Goal: Check status: Check status

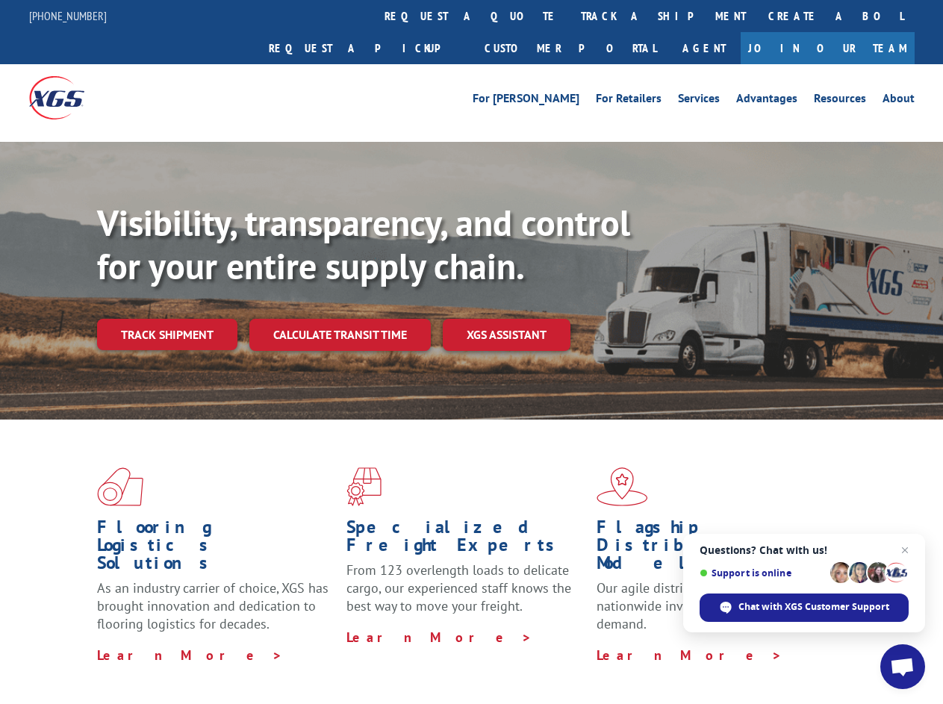
click at [471, 352] on div "Visibility, transparency, and control for your entire supply chain. Track shipm…" at bounding box center [520, 306] width 846 height 208
click at [570, 16] on link "track a shipment" at bounding box center [663, 16] width 187 height 32
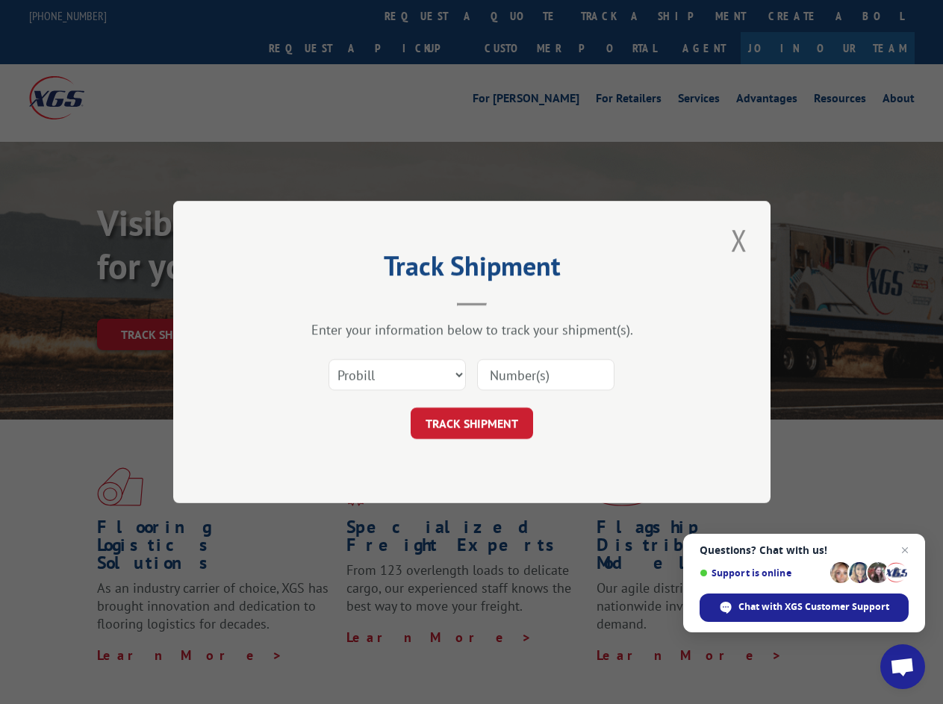
click at [521, 16] on div "Track Shipment Enter your information below to track your shipment(s). Select c…" at bounding box center [471, 352] width 943 height 704
click at [614, 16] on div "Track Shipment Enter your information below to track your shipment(s). Select c…" at bounding box center [471, 352] width 943 height 704
click at [166, 302] on div "Track Shipment Enter your information below to track your shipment(s). Select c…" at bounding box center [471, 352] width 943 height 704
click at [339, 302] on header "Track Shipment" at bounding box center [472, 280] width 448 height 51
click at [507, 302] on header "Track Shipment" at bounding box center [472, 280] width 448 height 51
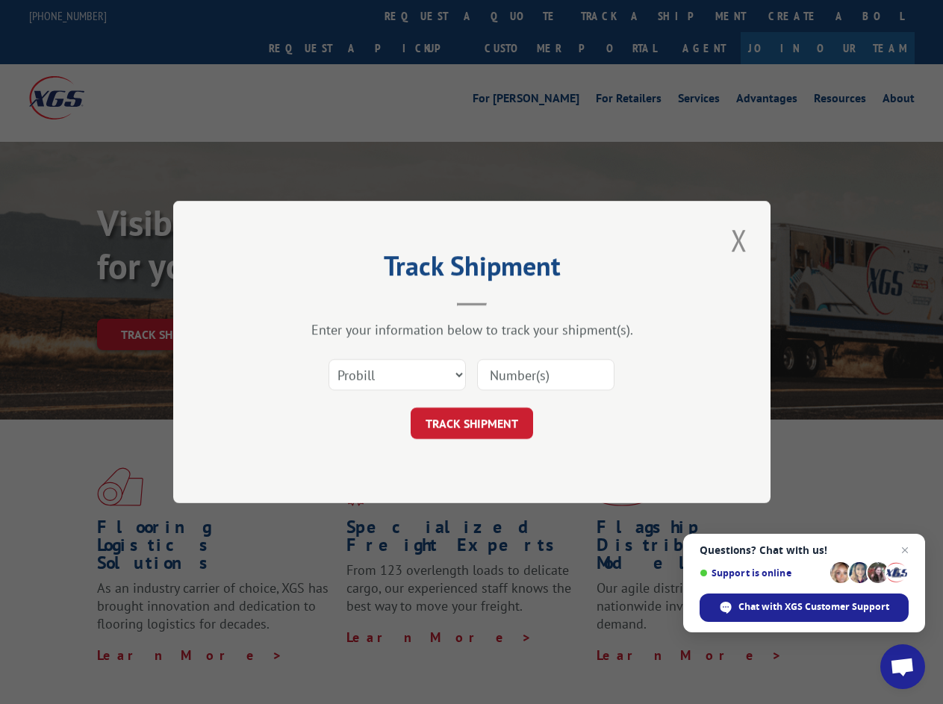
click at [903, 667] on span "Open chat" at bounding box center [902, 668] width 25 height 21
